Goal: Information Seeking & Learning: Find contact information

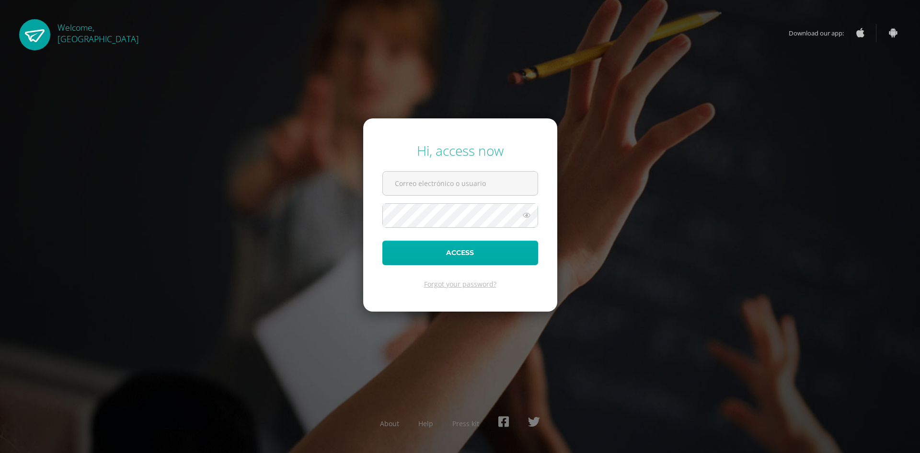
type input "patriciam@cig.edu.gt"
click at [472, 260] on button "Access" at bounding box center [460, 253] width 156 height 24
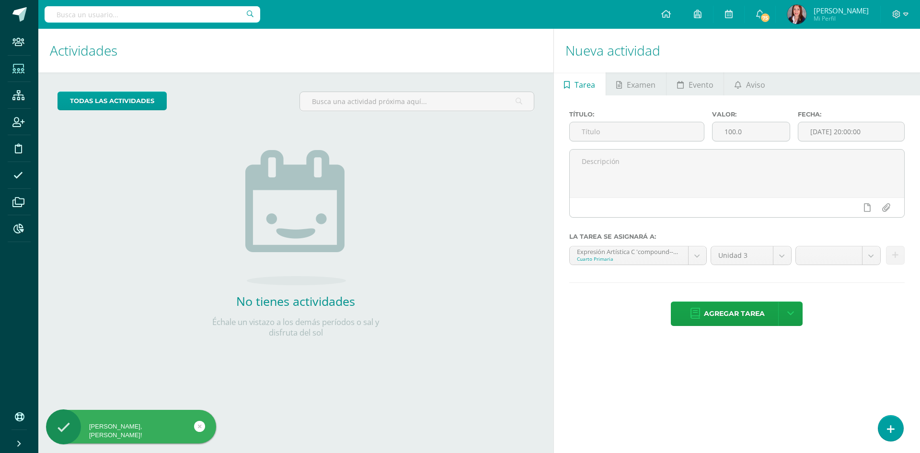
click at [21, 69] on icon at bounding box center [18, 69] width 12 height 10
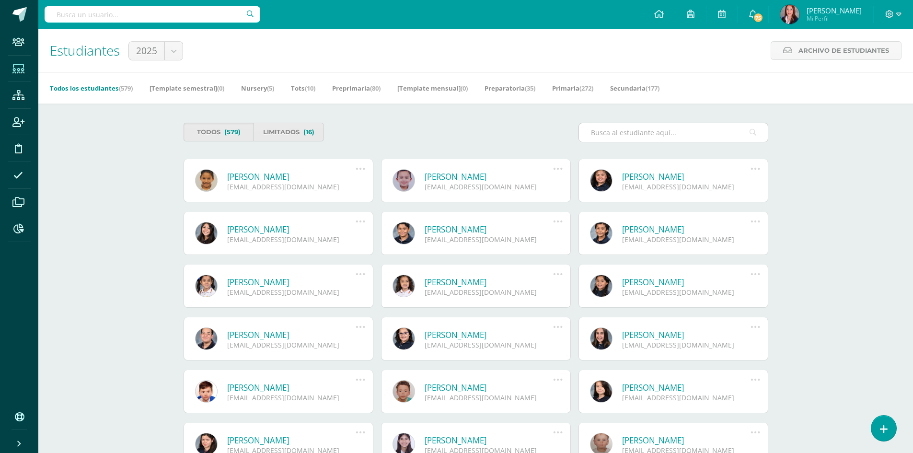
click at [607, 129] on input "text" at bounding box center [673, 132] width 189 height 19
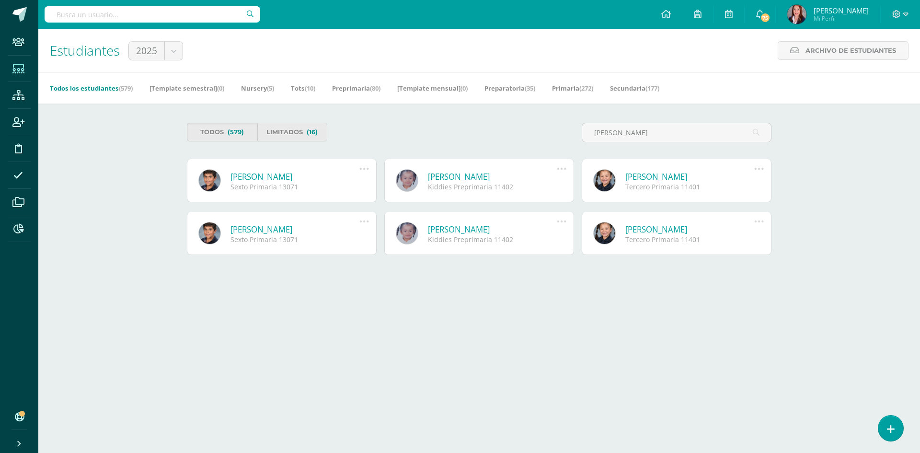
type input "rivera soto"
click at [312, 179] on link "Santiago Gabriel Rivera Soto" at bounding box center [295, 176] width 129 height 11
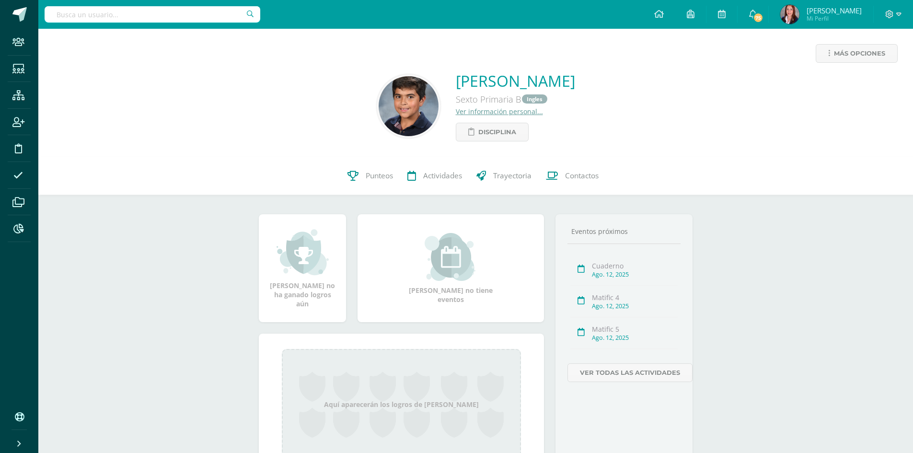
click at [464, 111] on link "Ver información personal..." at bounding box center [499, 111] width 87 height 9
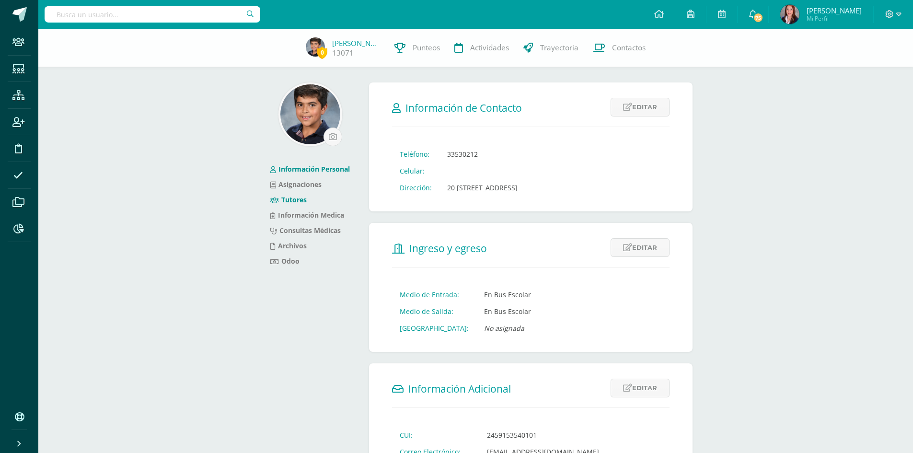
click at [286, 198] on link "Tutores" at bounding box center [288, 199] width 36 height 9
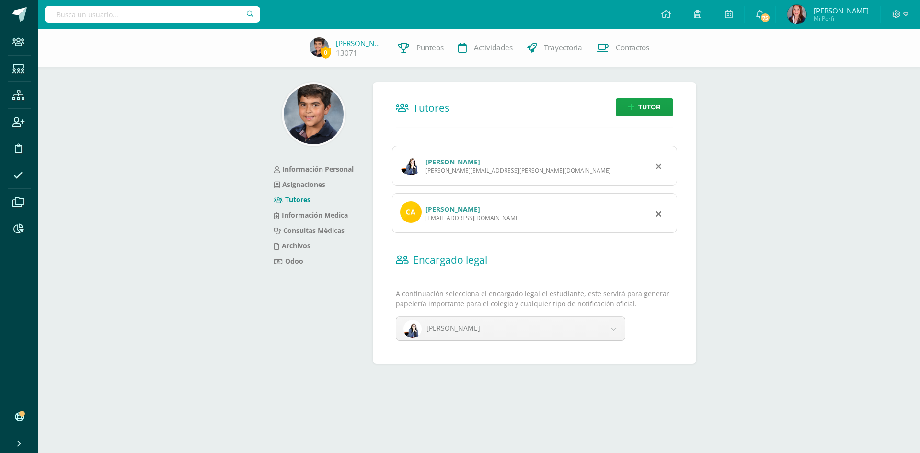
click at [458, 156] on div "[PERSON_NAME] [PERSON_NAME][EMAIL_ADDRESS][PERSON_NAME][DOMAIN_NAME]" at bounding box center [534, 166] width 285 height 40
click at [453, 162] on link "[PERSON_NAME]" at bounding box center [453, 161] width 55 height 9
